Goal: Find specific page/section: Find specific page/section

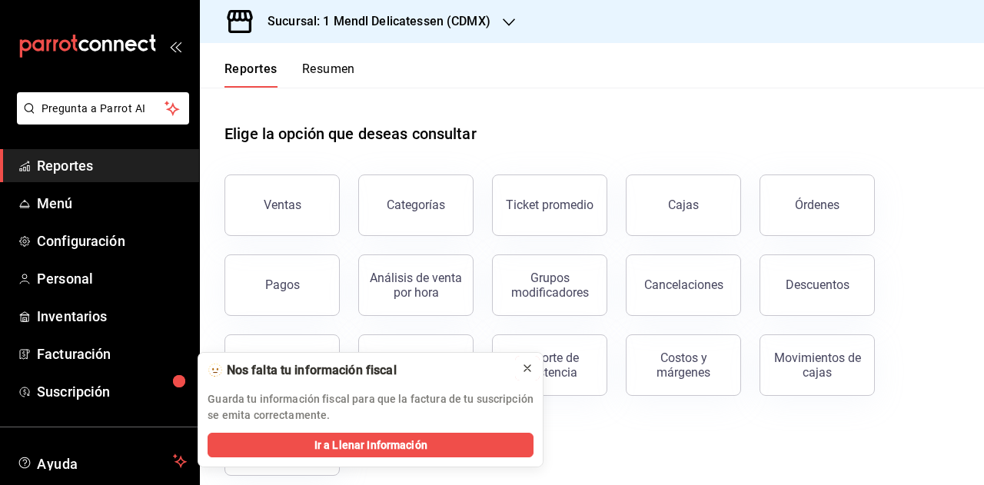
click at [522, 362] on icon at bounding box center [527, 368] width 12 height 12
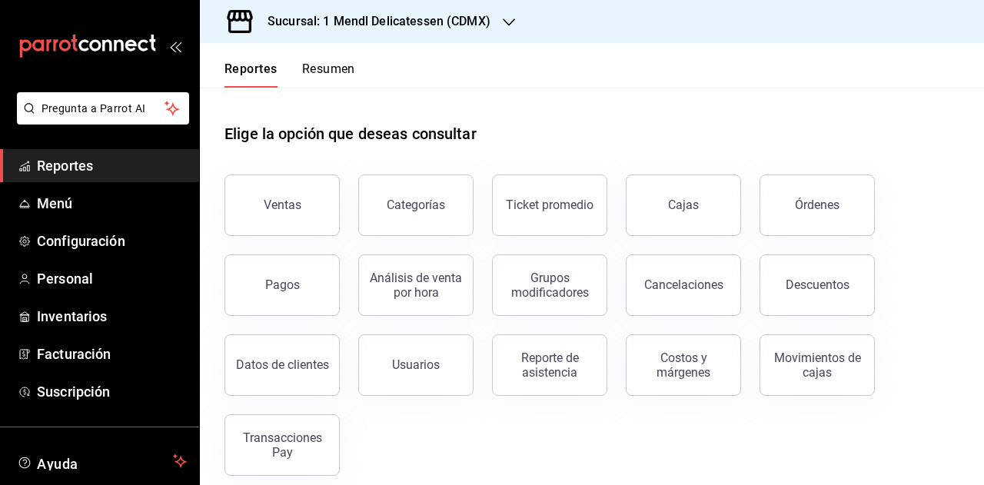
click at [350, 63] on button "Resumen" at bounding box center [328, 74] width 53 height 26
click at [331, 70] on button "Resumen" at bounding box center [328, 74] width 53 height 26
